Goal: Task Accomplishment & Management: Manage account settings

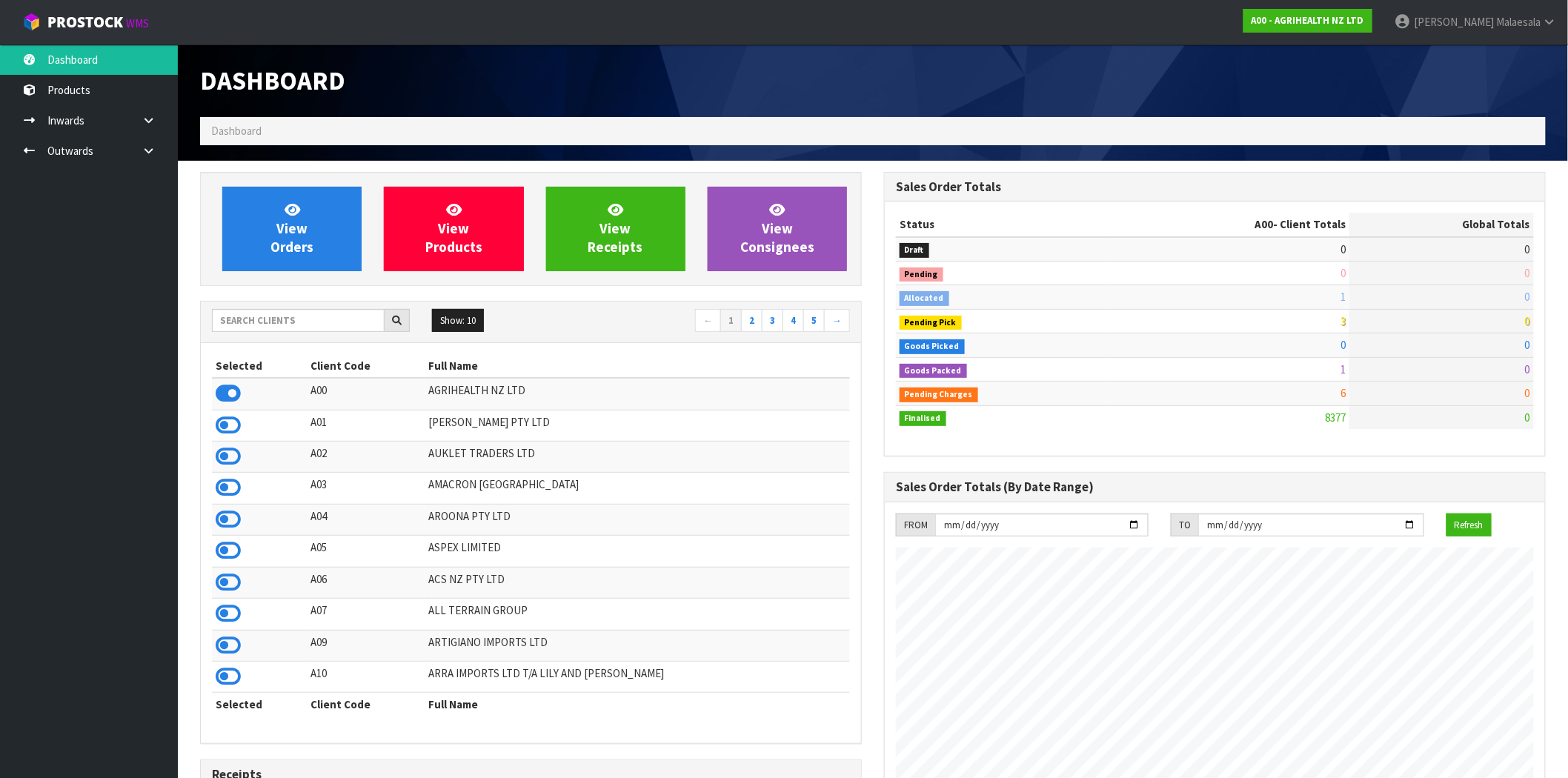
scroll to position [1123, 684]
click at [1518, 23] on span "Malaesala" at bounding box center [1518, 22] width 44 height 14
click at [1510, 55] on link "Logout" at bounding box center [1508, 58] width 117 height 20
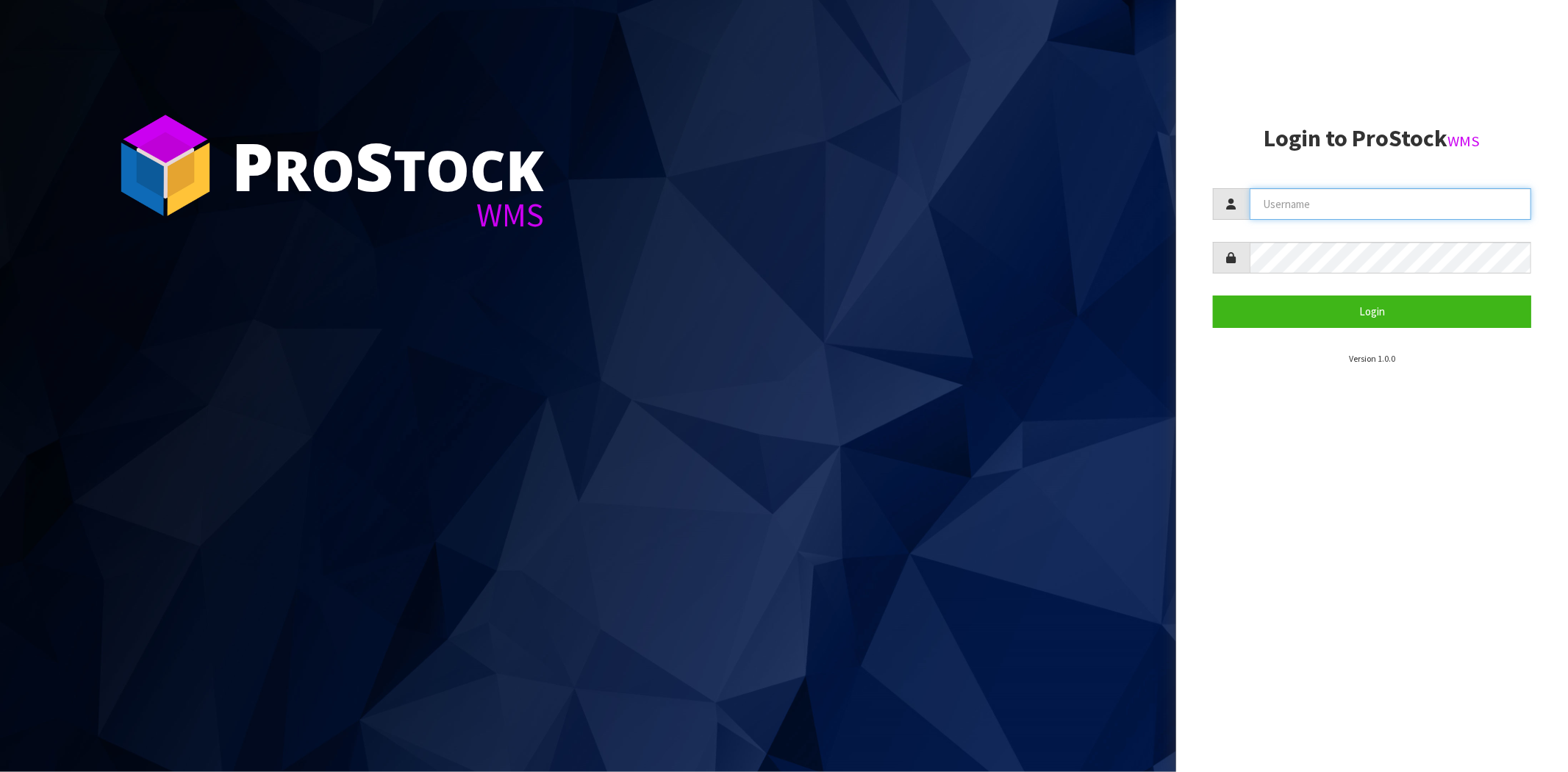
click at [1375, 212] on input "text" at bounding box center [1390, 204] width 282 height 31
paste input "Kalani"
type input "Kalani"
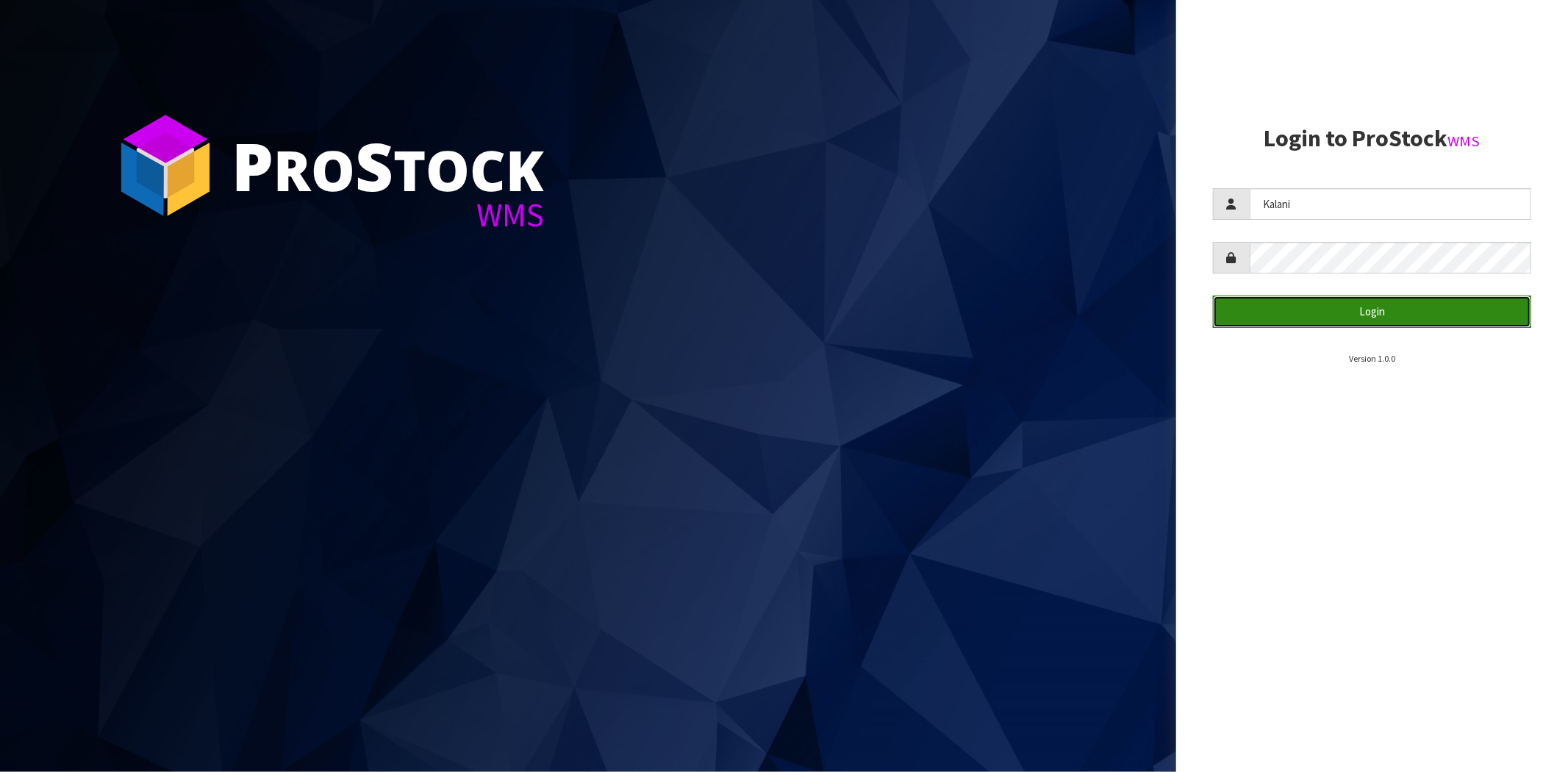
click at [1243, 309] on button "Login" at bounding box center [1372, 311] width 319 height 31
